Goal: Transaction & Acquisition: Purchase product/service

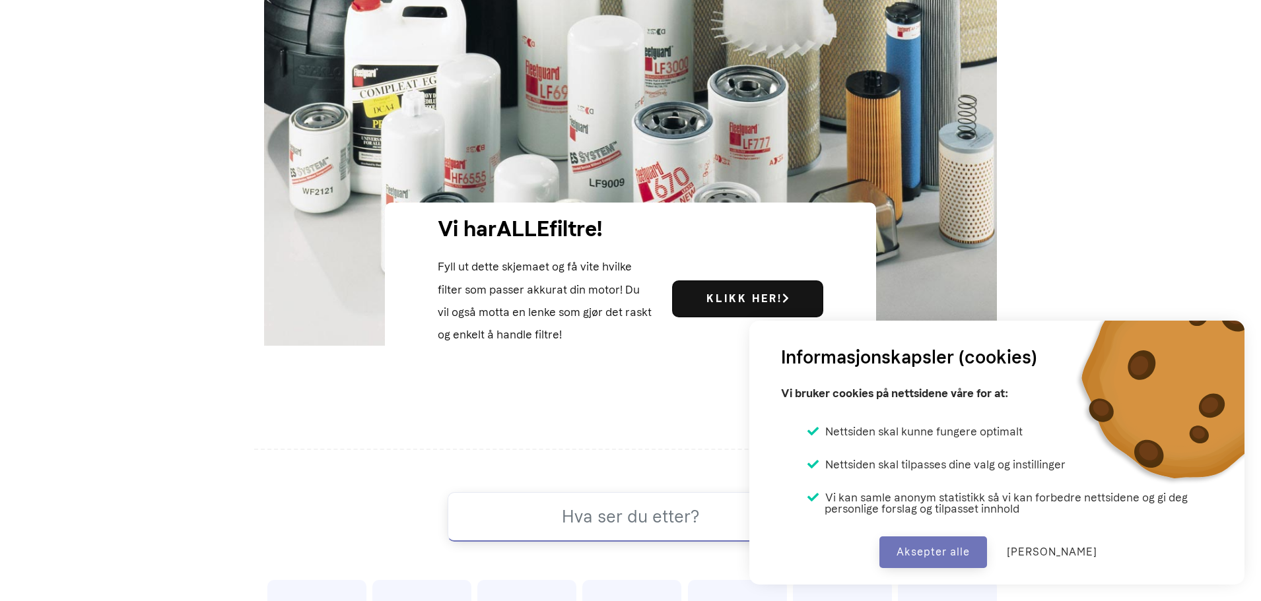
scroll to position [352, 0]
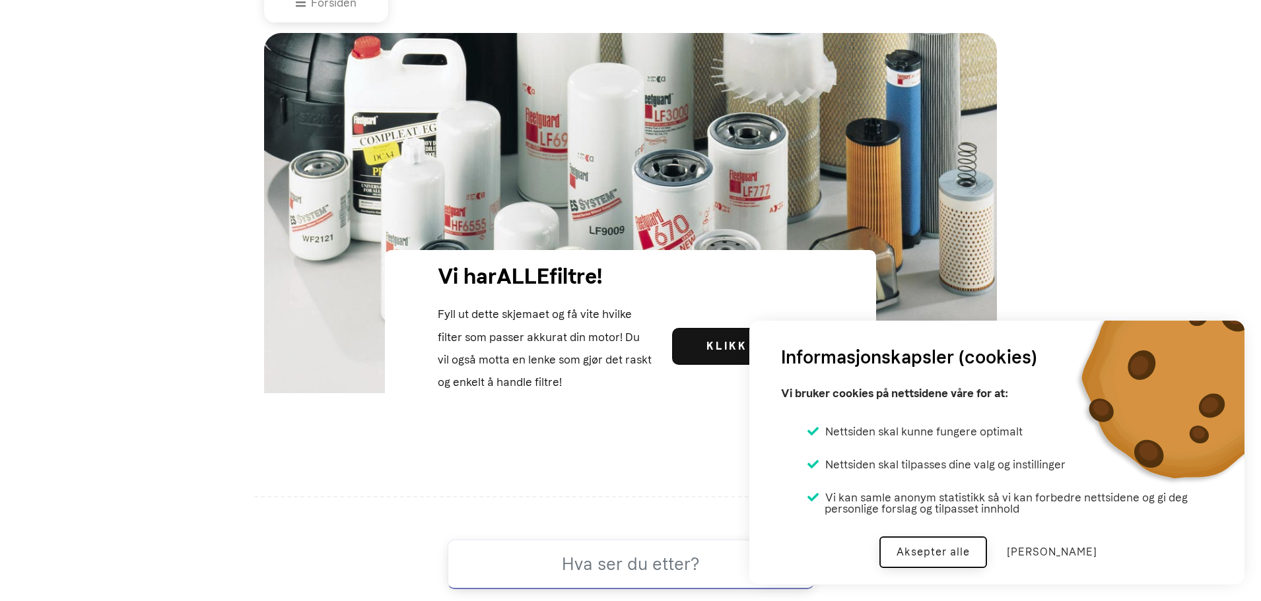
click at [958, 550] on button "Aksepter alle" at bounding box center [933, 553] width 108 height 32
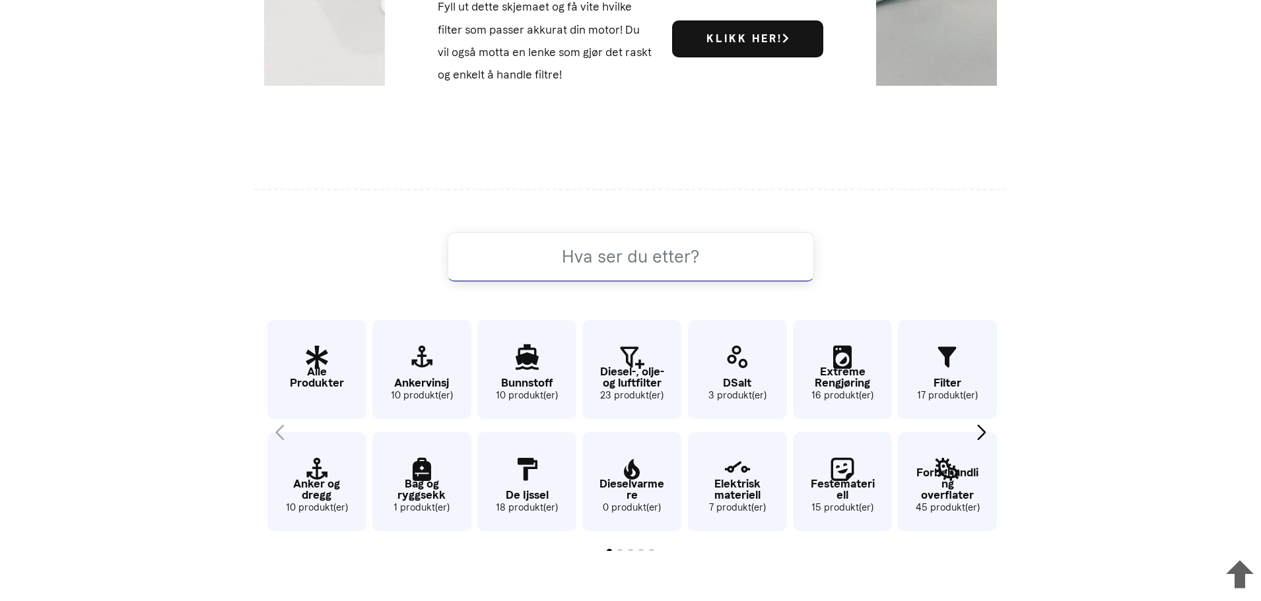
scroll to position [660, 0]
click at [843, 470] on icon "12 / 62" at bounding box center [842, 469] width 99 height 43
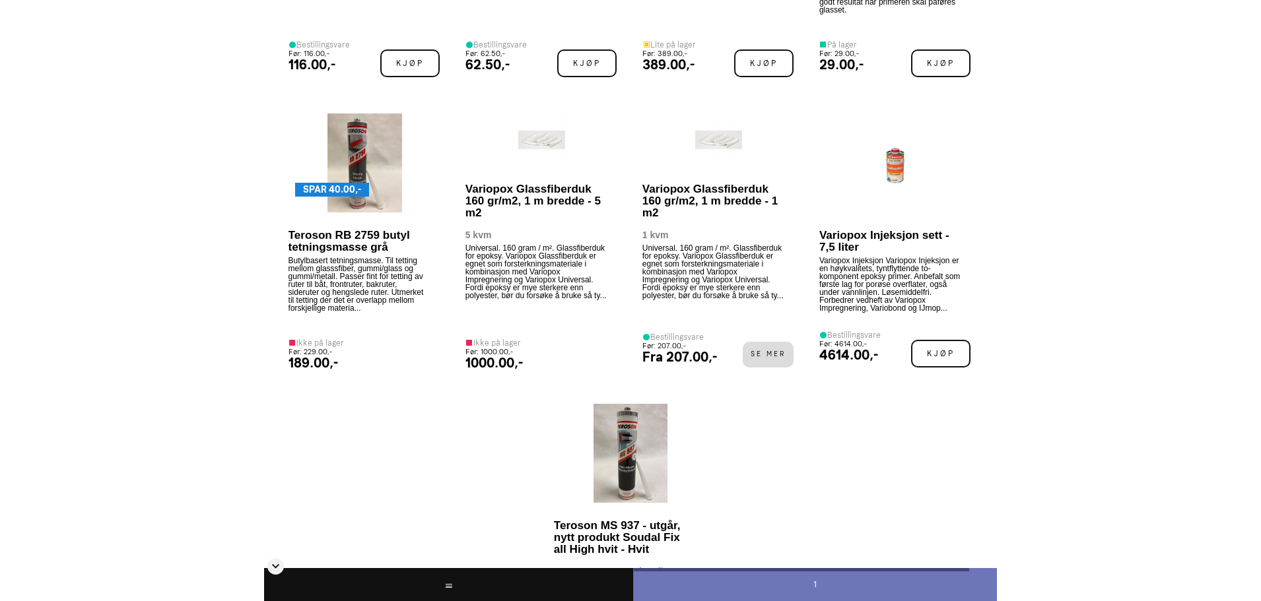
scroll to position [1254, 0]
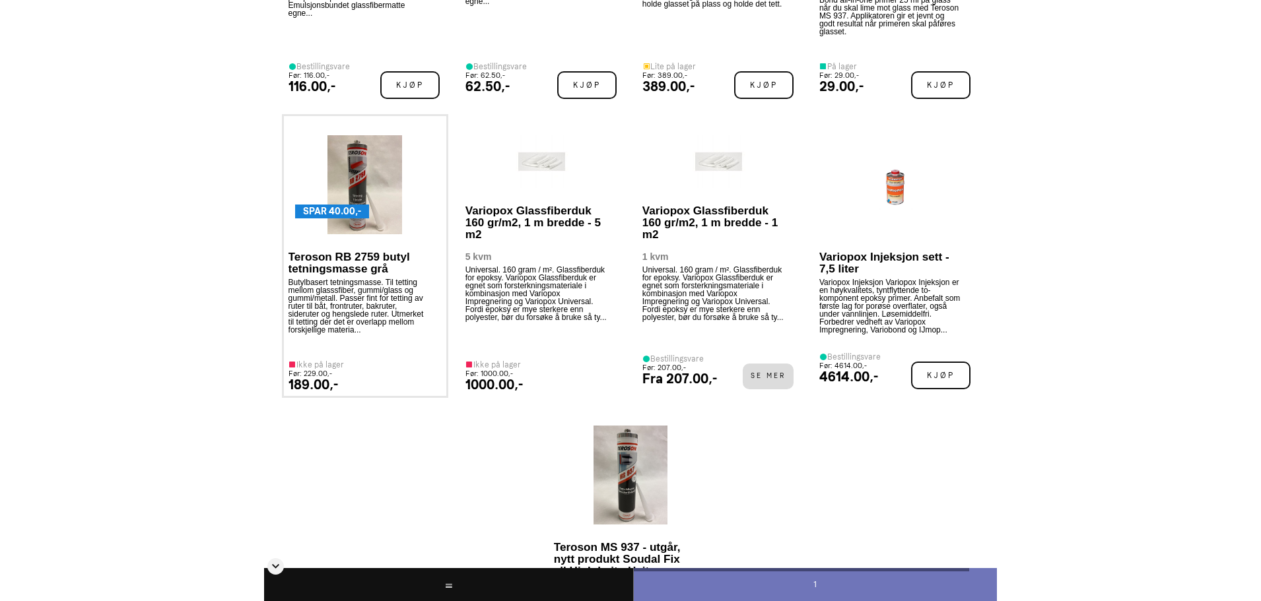
click at [362, 184] on img at bounding box center [364, 184] width 75 height 99
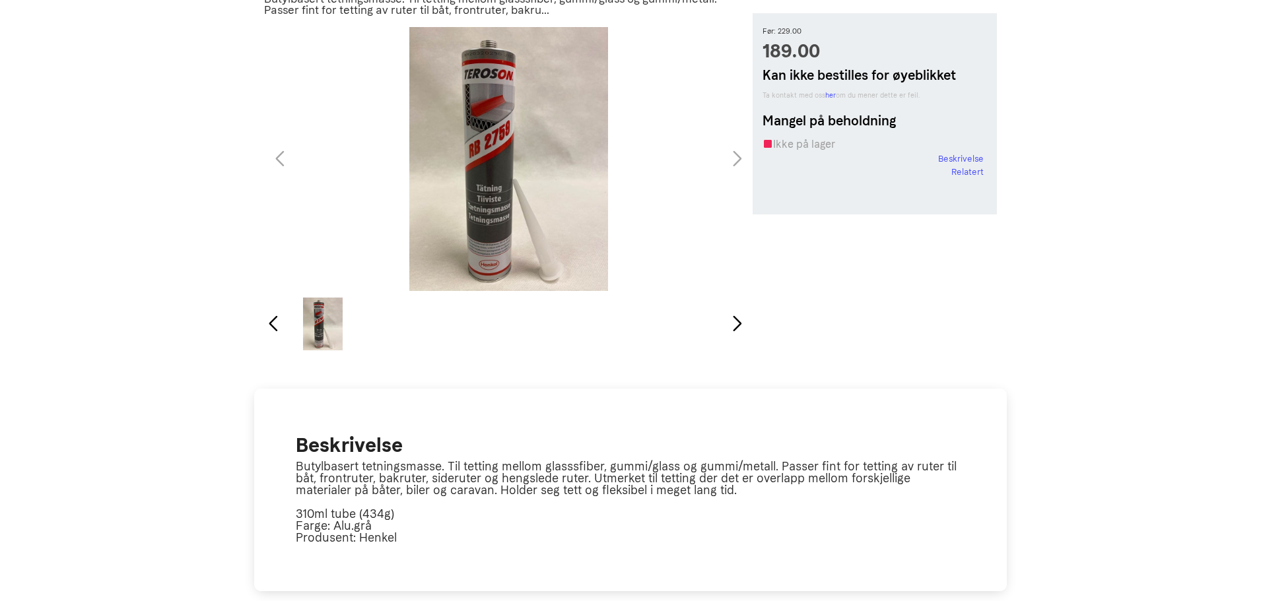
scroll to position [66, 0]
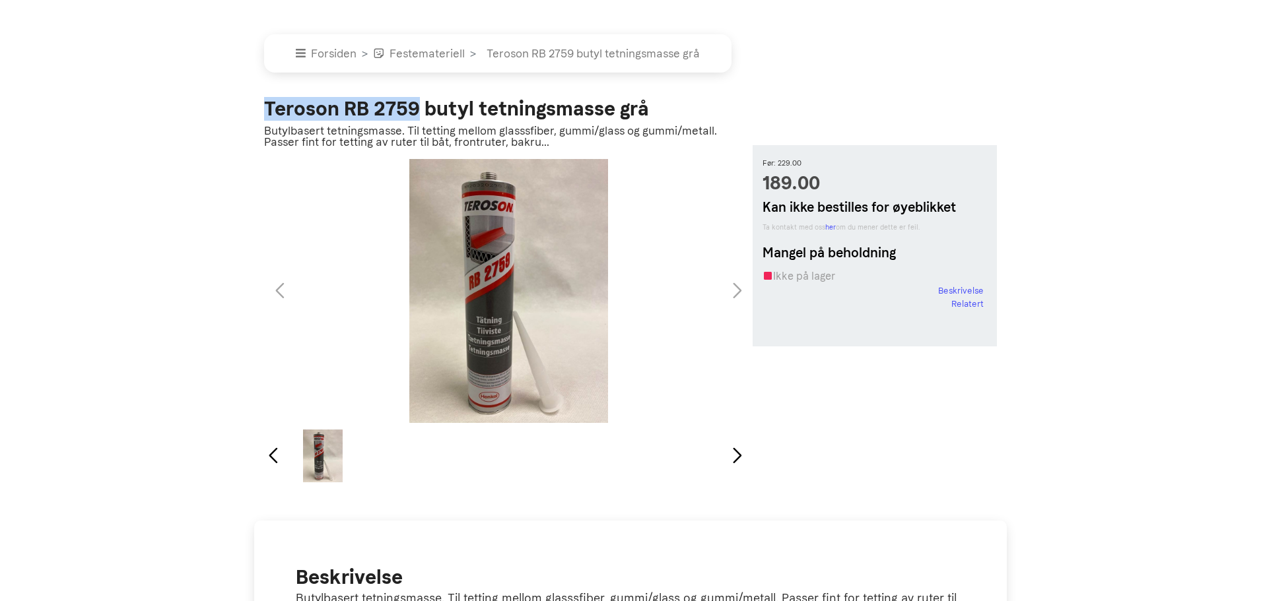
drag, startPoint x: 265, startPoint y: 106, endPoint x: 415, endPoint y: 107, distance: 149.9
click at [415, 107] on h2 "Teroson RB 2759 butyl tetningsmasse grå" at bounding box center [508, 109] width 489 height 20
